Goal: Transaction & Acquisition: Purchase product/service

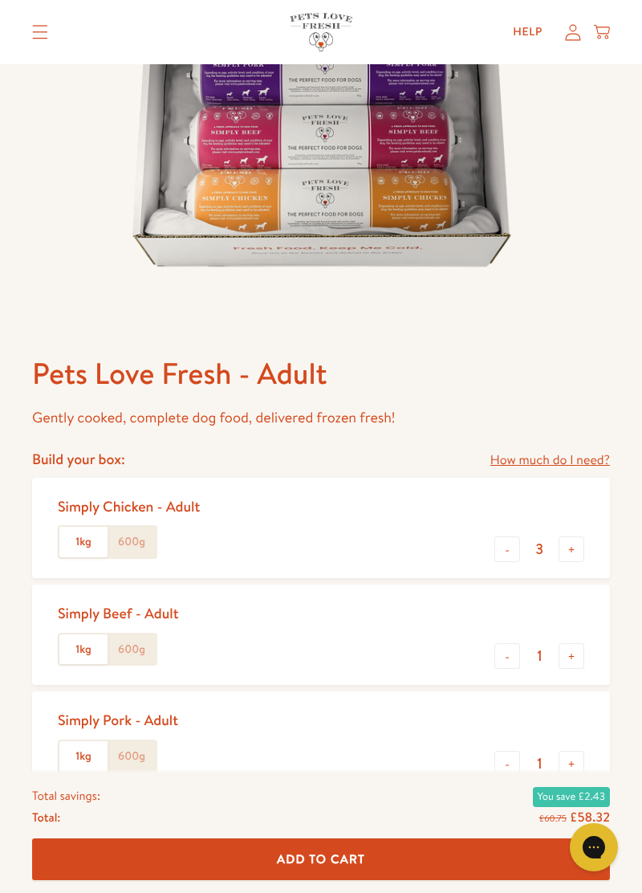
scroll to position [324, 0]
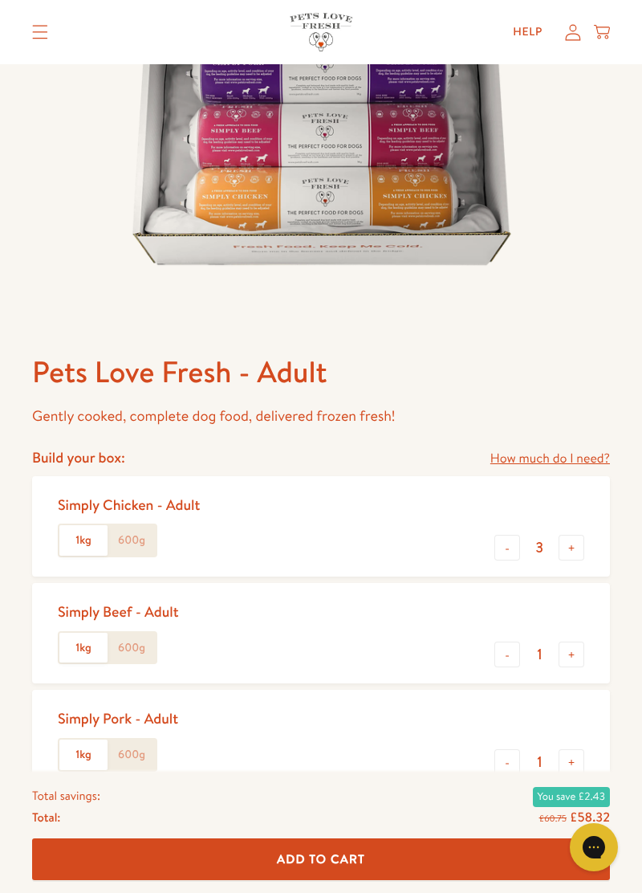
click at [517, 664] on button "-" at bounding box center [507, 654] width 26 height 26
type input "0"
click at [577, 771] on button "+" at bounding box center [572, 762] width 26 height 26
type input "2"
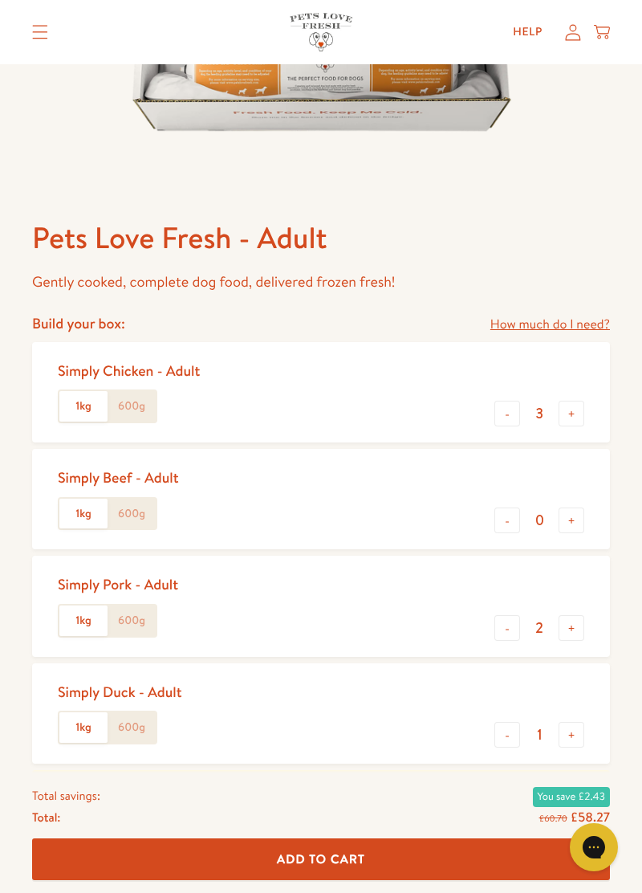
scroll to position [458, 0]
click at [512, 746] on button "-" at bounding box center [507, 735] width 26 height 26
type input "0"
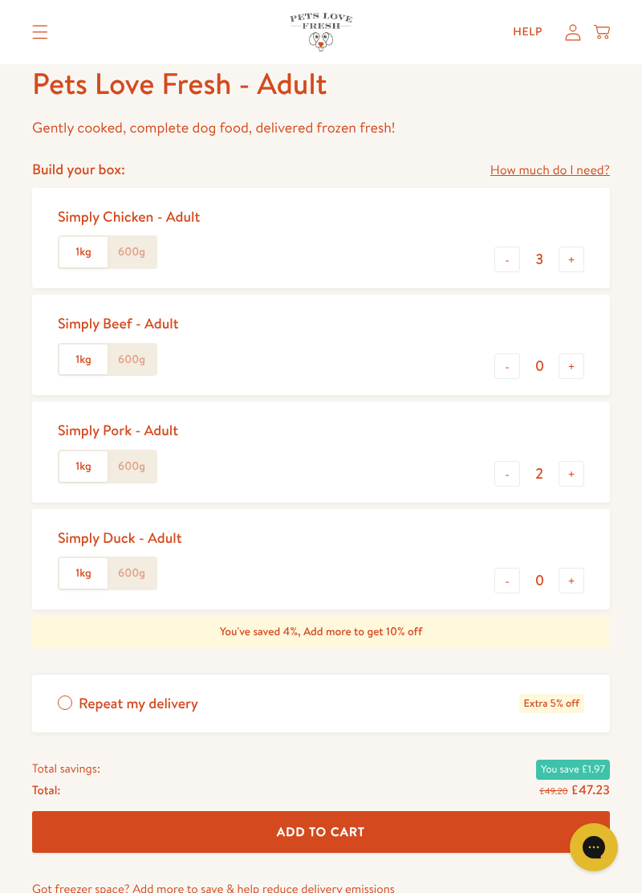
scroll to position [615, 0]
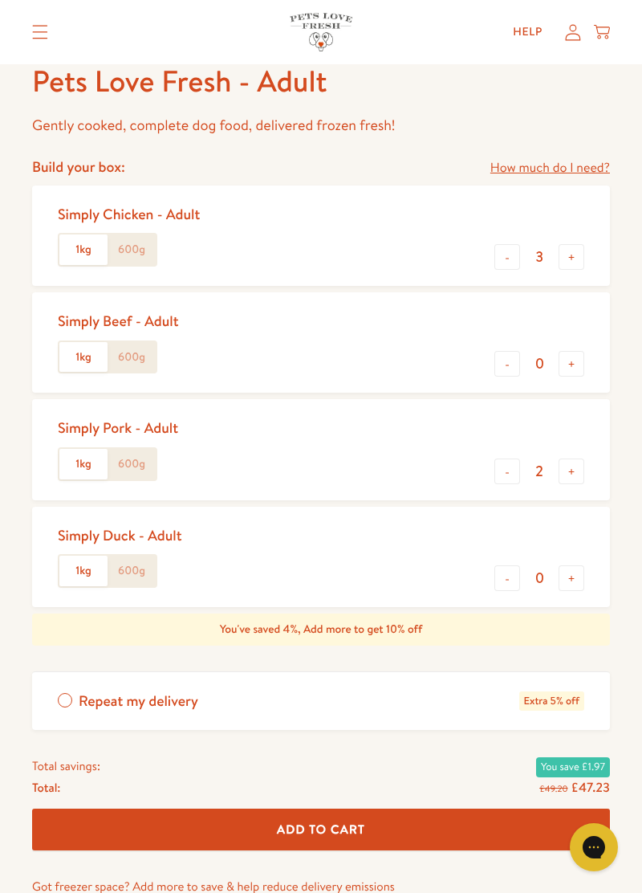
click at [336, 846] on button "Add To Cart" at bounding box center [321, 829] width 578 height 43
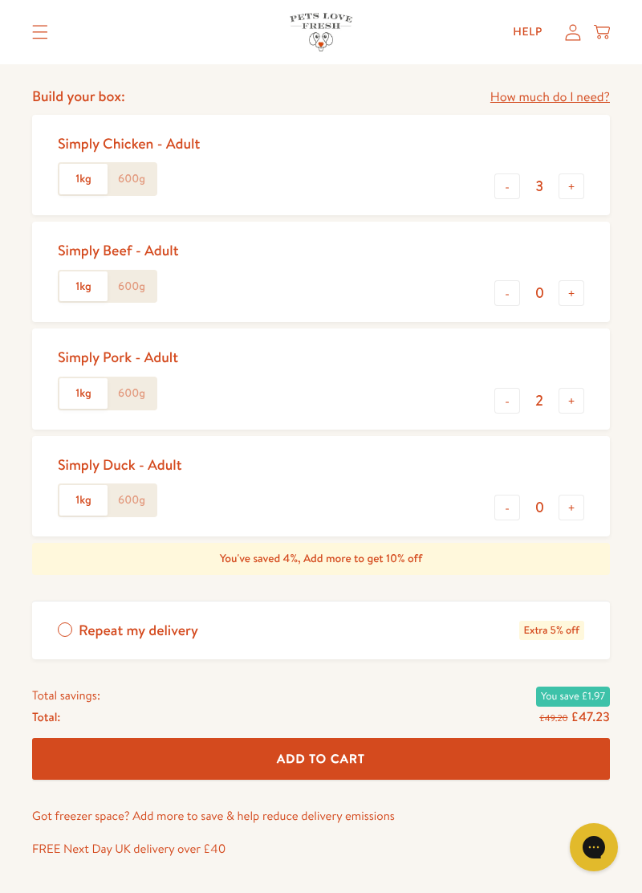
scroll to position [692, 0]
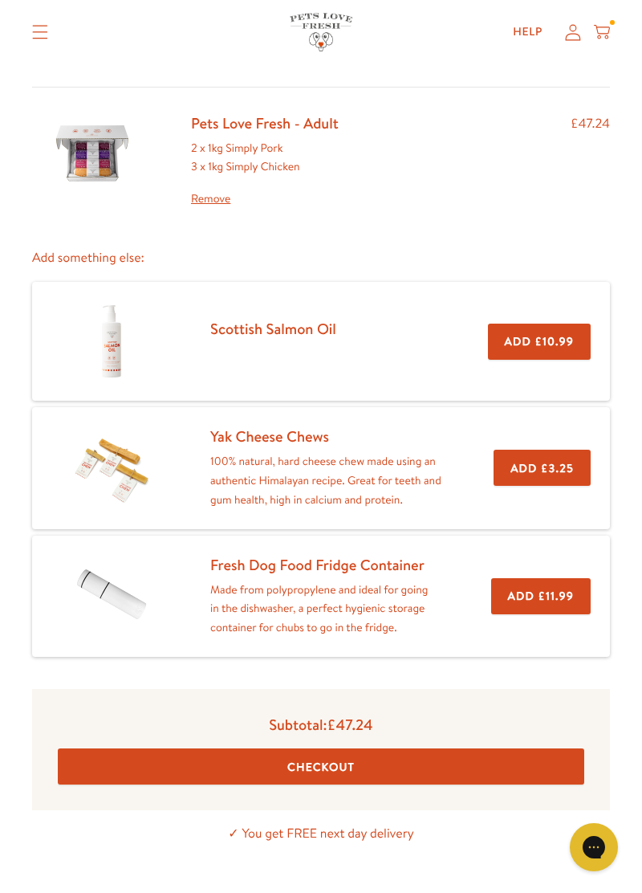
scroll to position [92, 0]
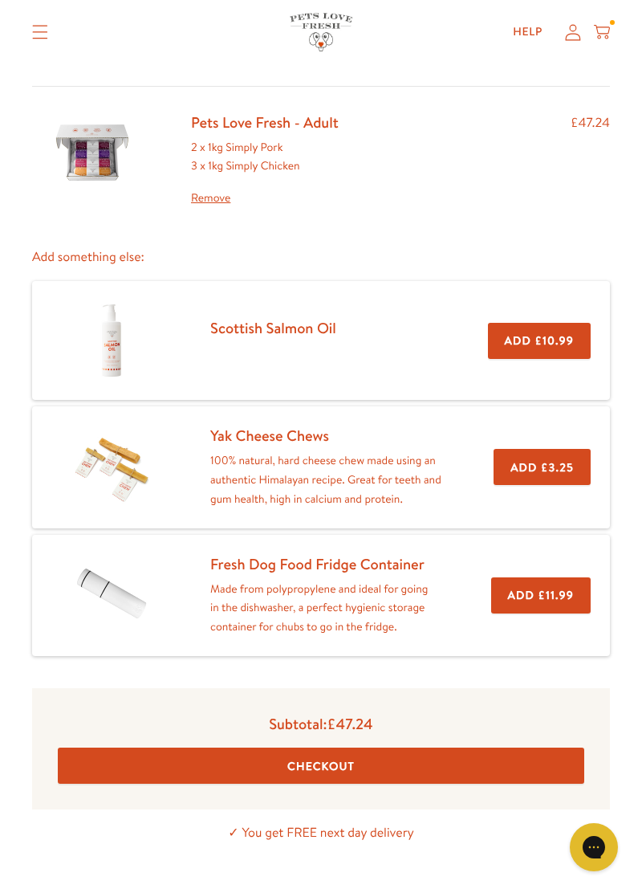
click at [343, 767] on button "Checkout" at bounding box center [321, 765] width 527 height 36
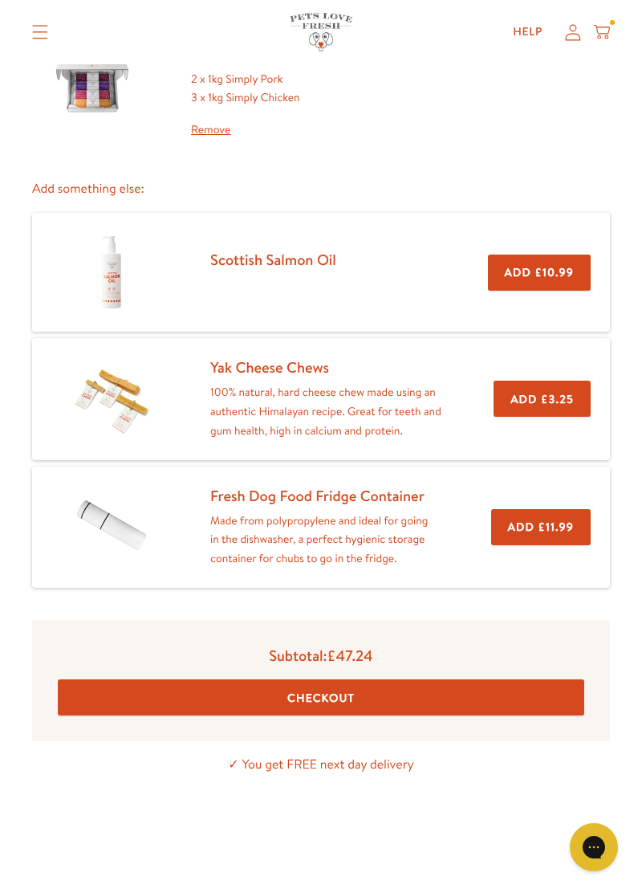
scroll to position [169, 0]
